Goal: Transaction & Acquisition: Purchase product/service

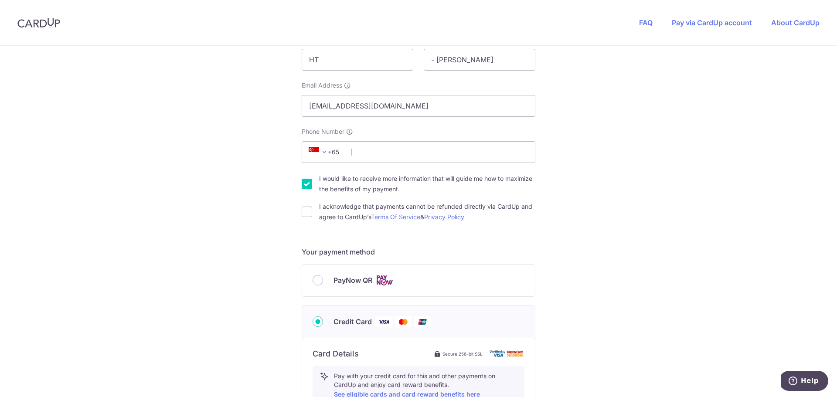
scroll to position [182, 0]
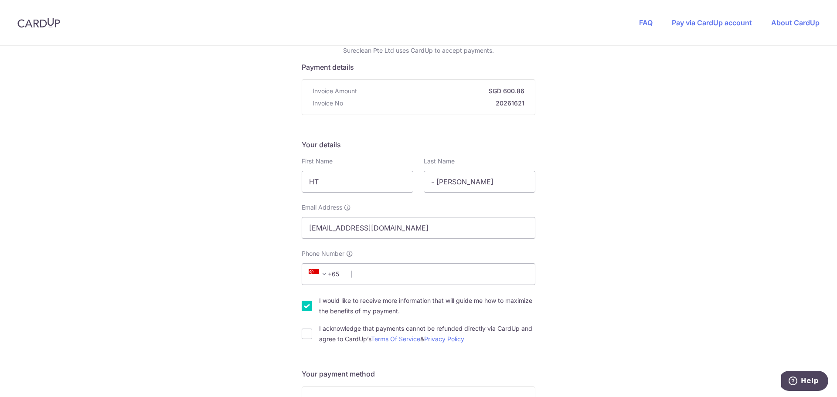
scroll to position [75, 0]
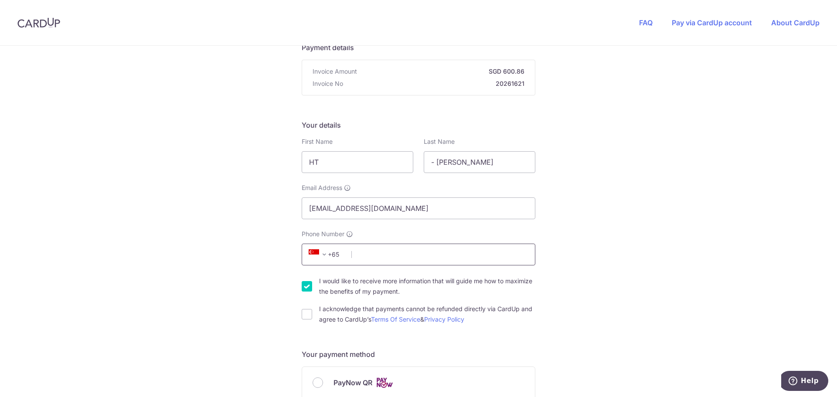
click at [462, 252] on input "Phone Number" at bounding box center [419, 255] width 234 height 22
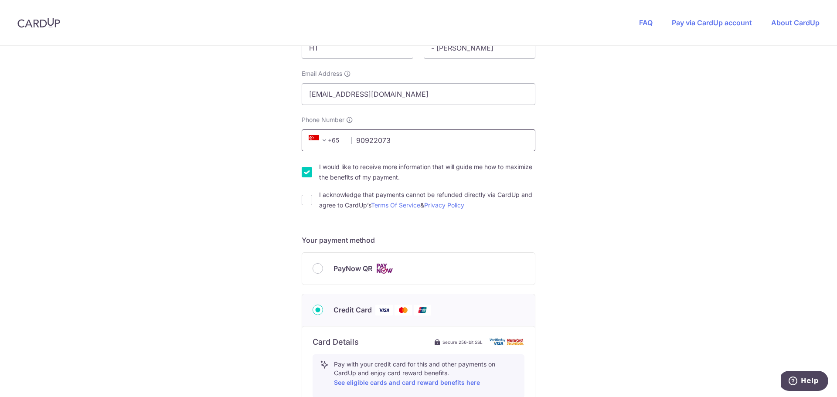
scroll to position [193, 0]
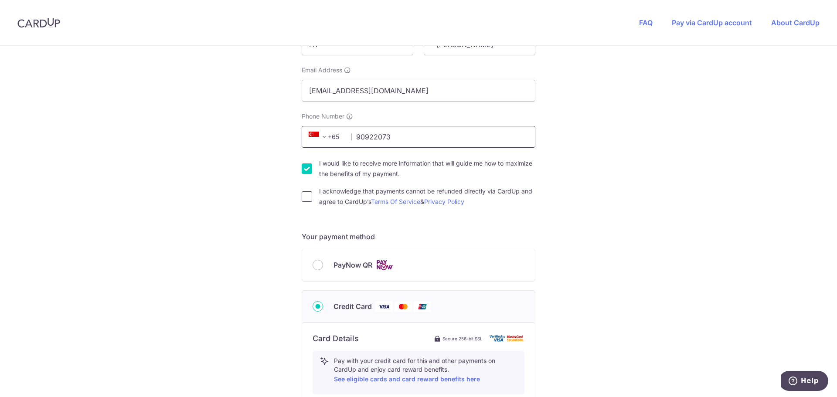
type input "90922073"
click at [308, 199] on input "I acknowledge that payments cannot be refunded directly via CardUp and agree to…" at bounding box center [307, 196] width 10 height 10
checkbox input "true"
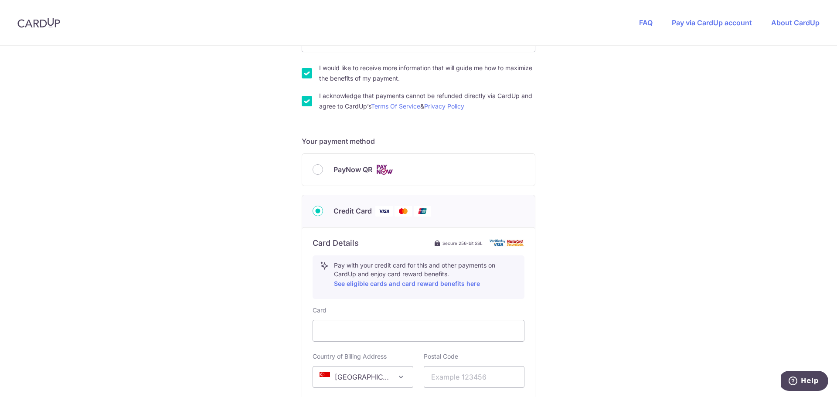
scroll to position [290, 0]
click at [317, 167] on input "PayNow QR" at bounding box center [318, 167] width 10 height 10
radio input "true"
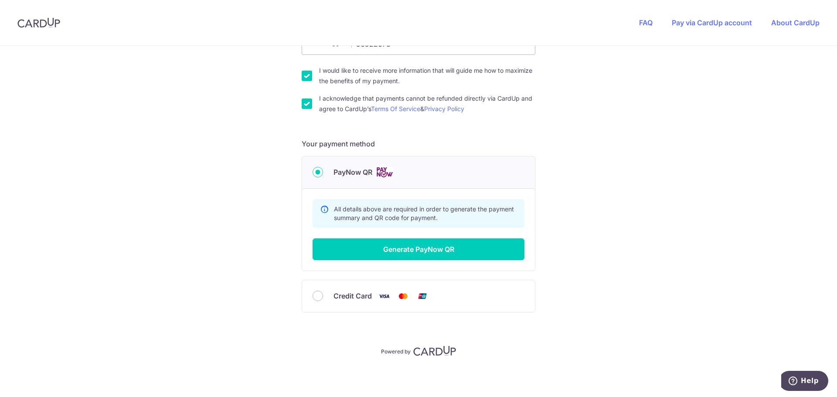
scroll to position [286, 0]
click at [472, 247] on button "Generate PayNow QR" at bounding box center [419, 250] width 212 height 22
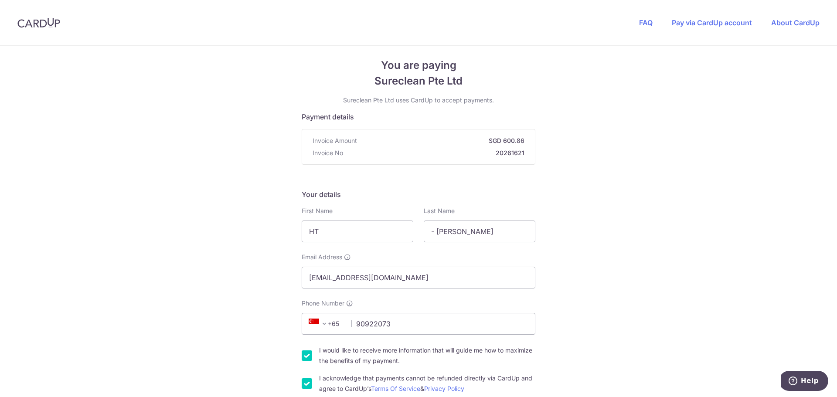
scroll to position [0, 0]
